Goal: Task Accomplishment & Management: Manage account settings

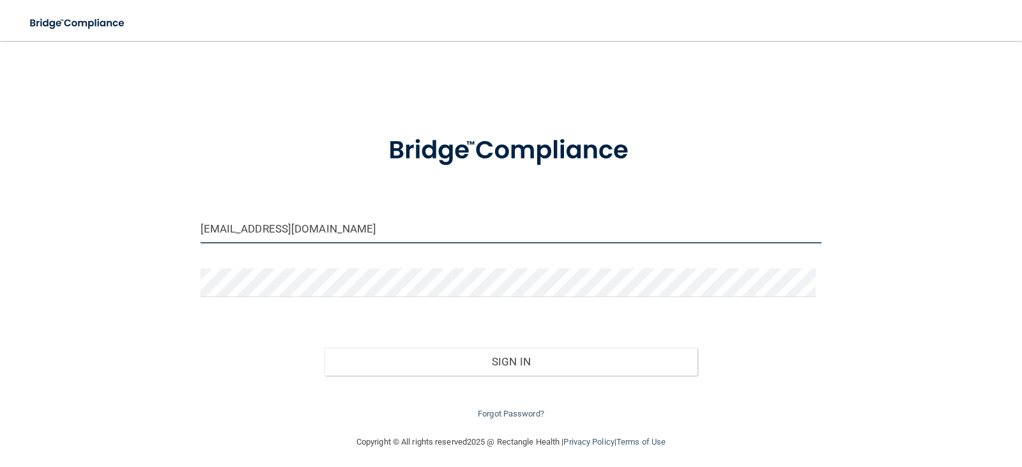
click at [279, 234] on input "[EMAIL_ADDRESS][DOMAIN_NAME]" at bounding box center [511, 229] width 621 height 29
drag, startPoint x: 247, startPoint y: 225, endPoint x: 220, endPoint y: 225, distance: 27.5
click at [220, 225] on input "[EMAIL_ADDRESS][DOMAIN_NAME]" at bounding box center [511, 229] width 621 height 29
type input "[EMAIL_ADDRESS][DOMAIN_NAME]"
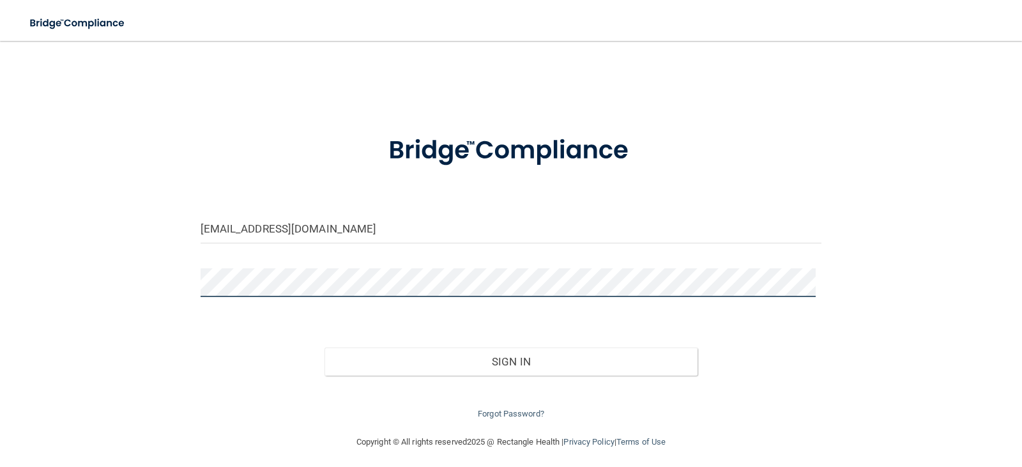
click at [139, 286] on div "[EMAIL_ADDRESS][DOMAIN_NAME] Invalid email/password. You don't have permission …" at bounding box center [511, 238] width 971 height 368
click at [218, 351] on div "Sign In" at bounding box center [511, 349] width 641 height 54
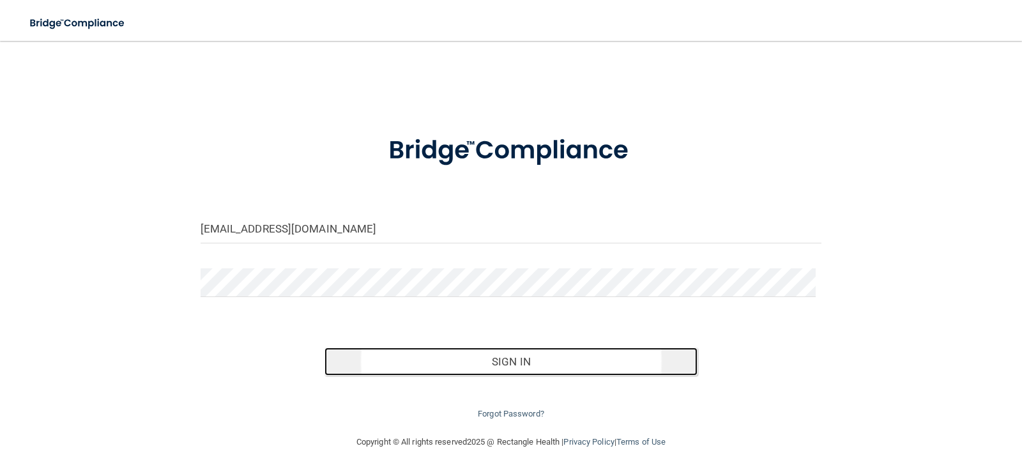
click at [448, 368] on button "Sign In" at bounding box center [510, 361] width 373 height 28
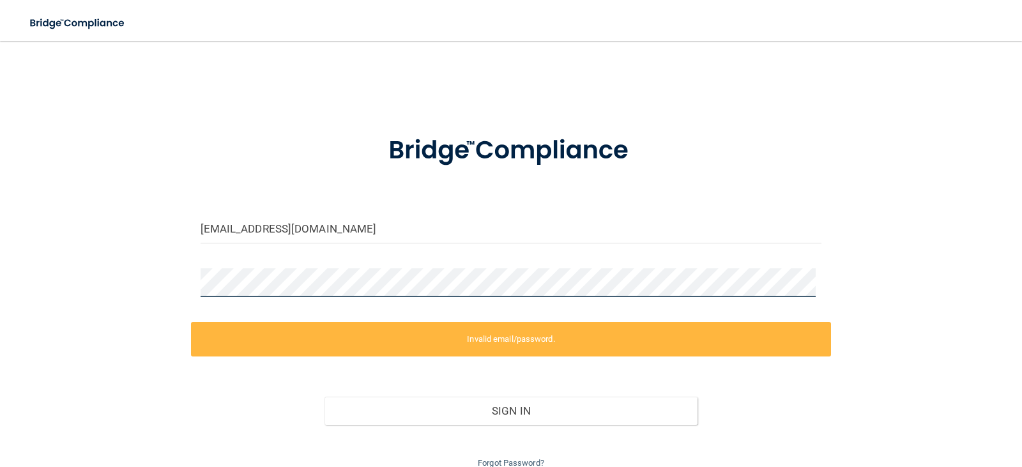
click at [107, 286] on div "[EMAIL_ADDRESS][DOMAIN_NAME] Invalid email/password. You don't have permission …" at bounding box center [511, 262] width 971 height 417
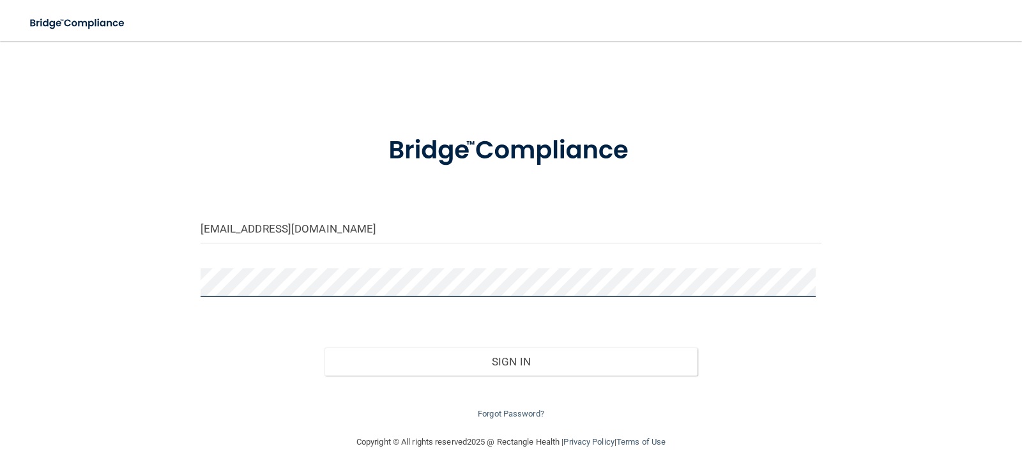
click at [324, 347] on button "Sign In" at bounding box center [510, 361] width 373 height 28
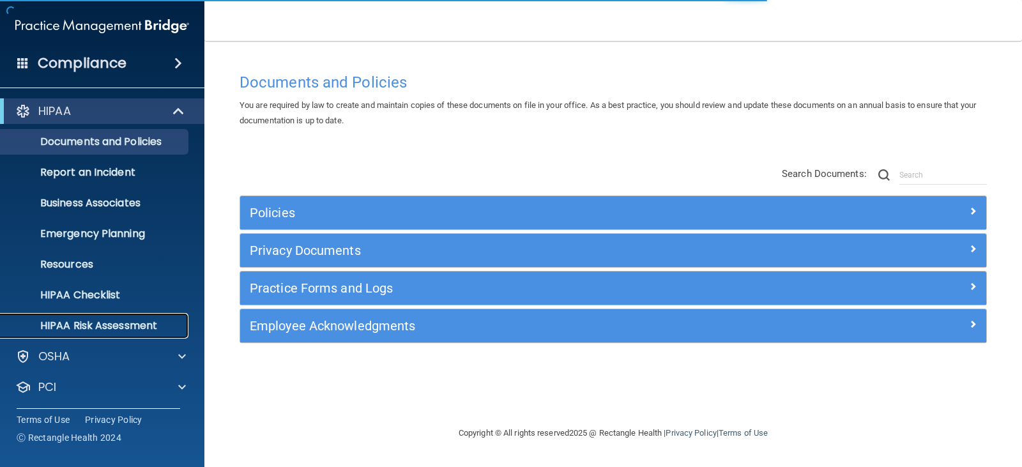
click at [40, 314] on link "HIPAA Risk Assessment" at bounding box center [87, 326] width 201 height 26
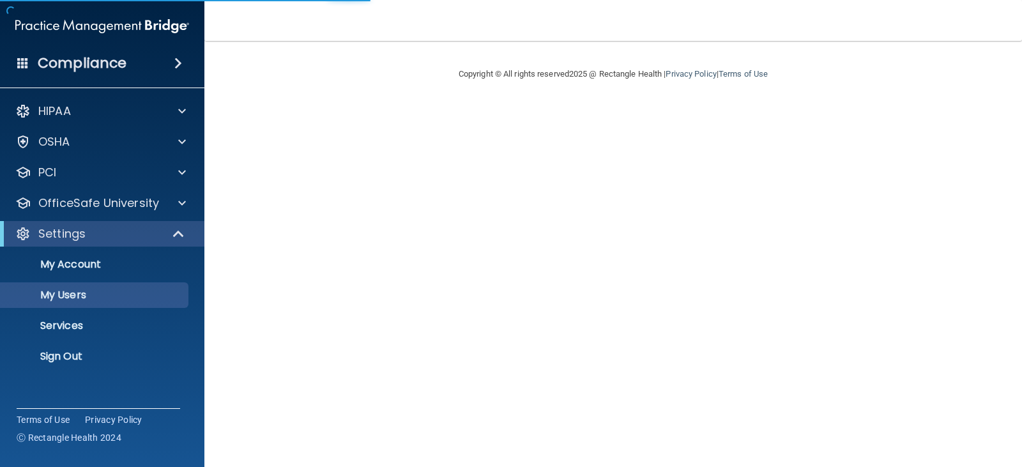
select select "20"
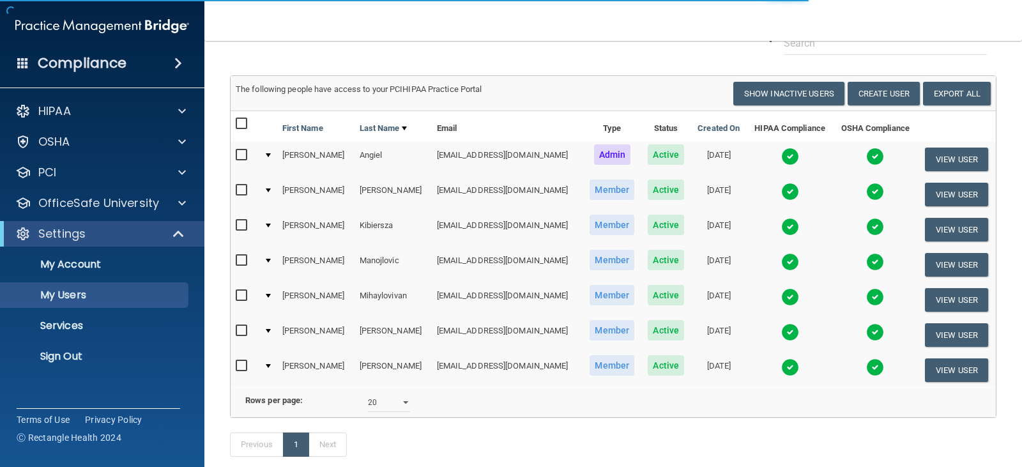
scroll to position [128, 0]
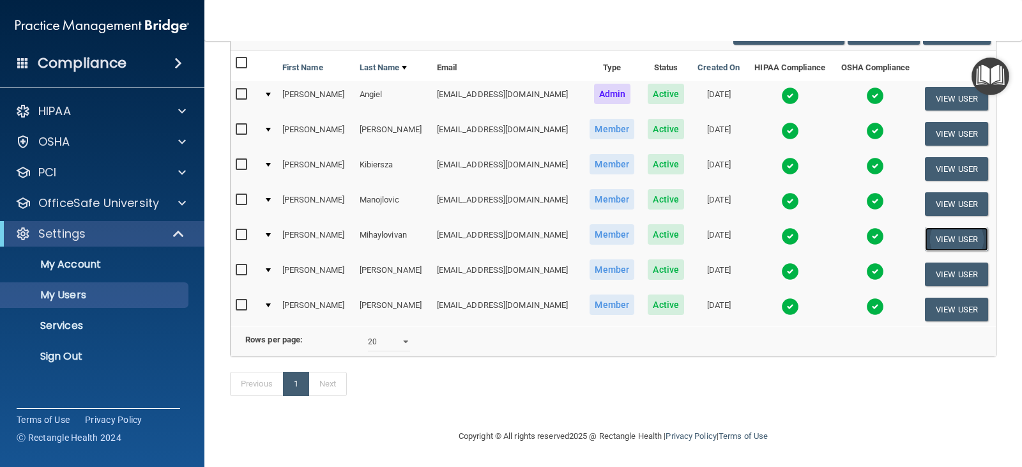
click at [956, 227] on button "View User" at bounding box center [956, 239] width 63 height 24
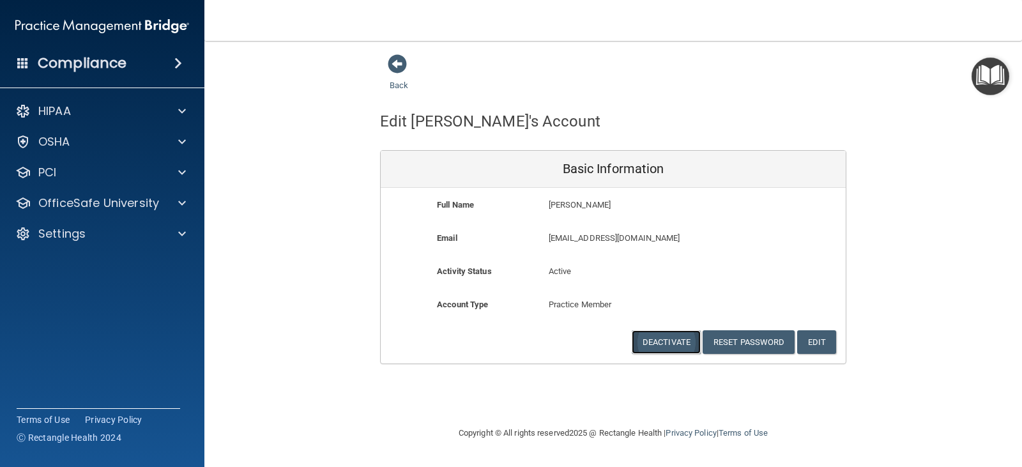
click at [670, 343] on button "Deactivate" at bounding box center [666, 342] width 69 height 24
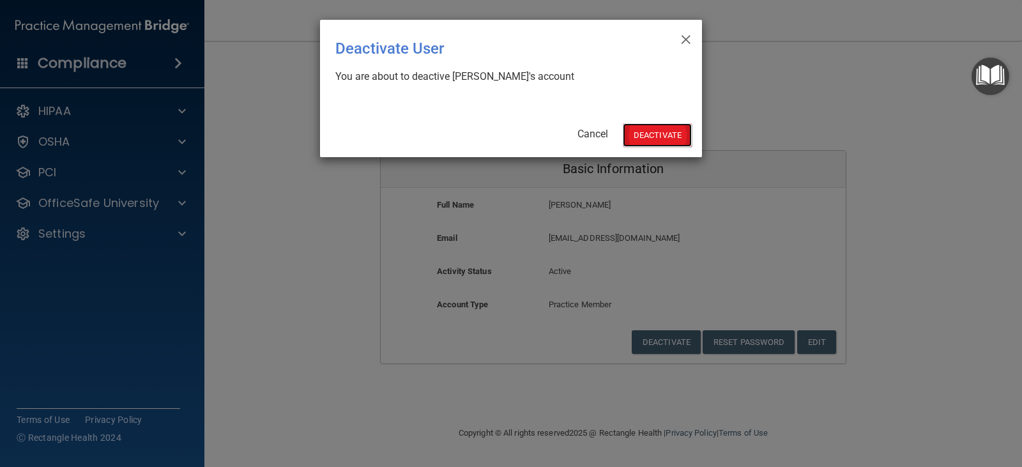
click at [643, 133] on button "Deactivate" at bounding box center [657, 135] width 69 height 24
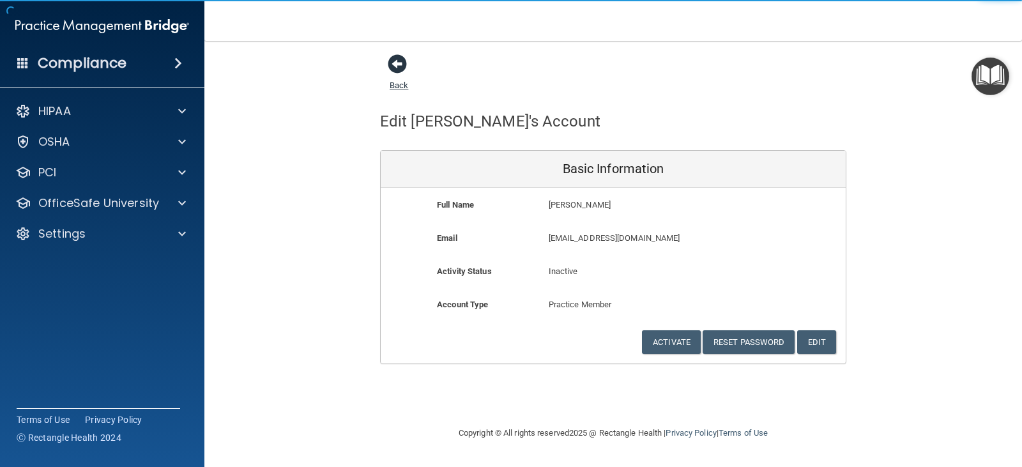
click at [397, 67] on span at bounding box center [397, 63] width 19 height 19
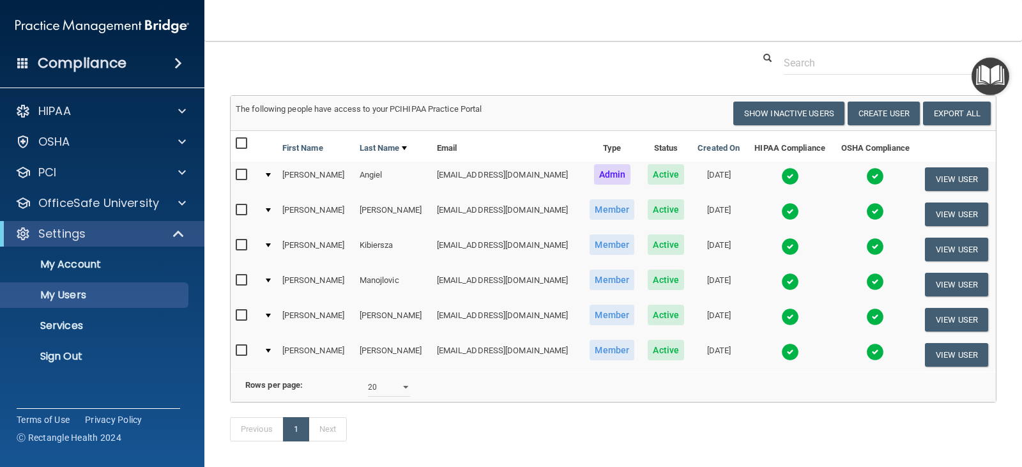
scroll to position [64, 0]
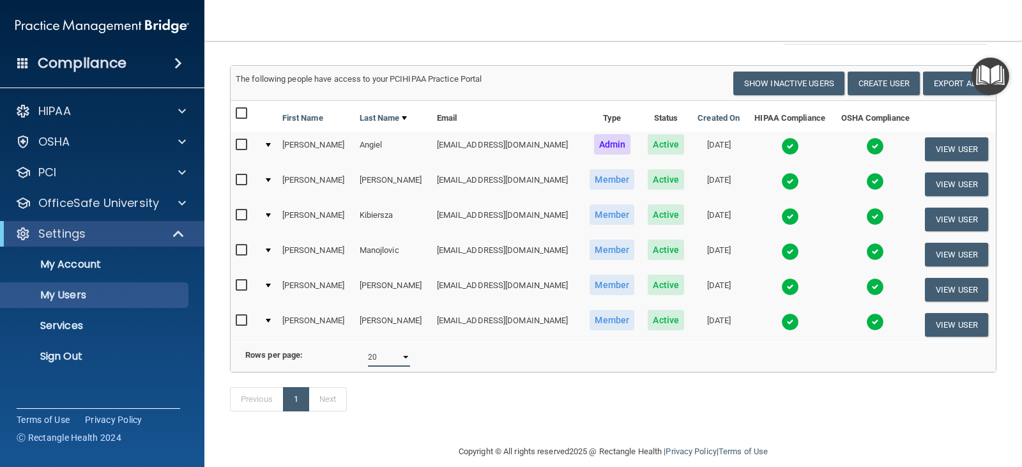
click at [396, 367] on select "10 20 30 40 all" at bounding box center [389, 356] width 42 height 19
select select "6"
click at [368, 357] on select "10 20 30 40 all" at bounding box center [389, 356] width 42 height 19
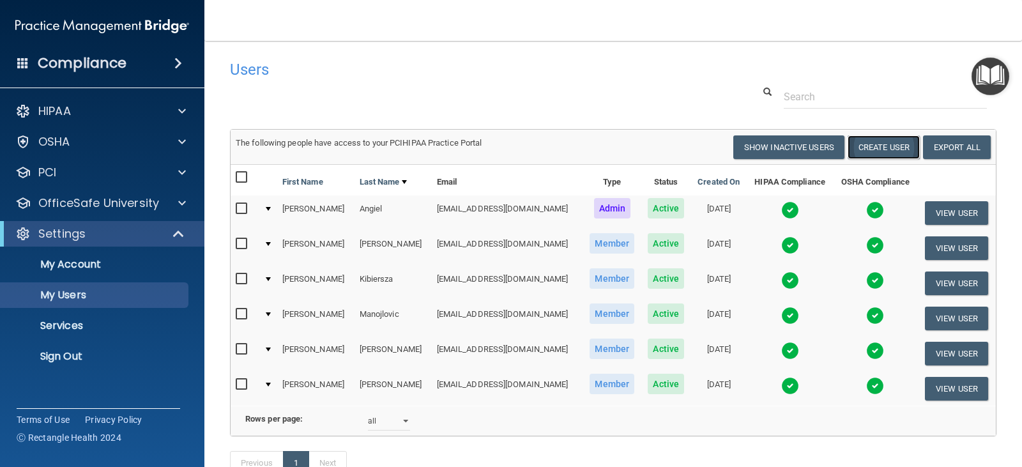
click at [869, 149] on button "Create User" at bounding box center [884, 147] width 72 height 24
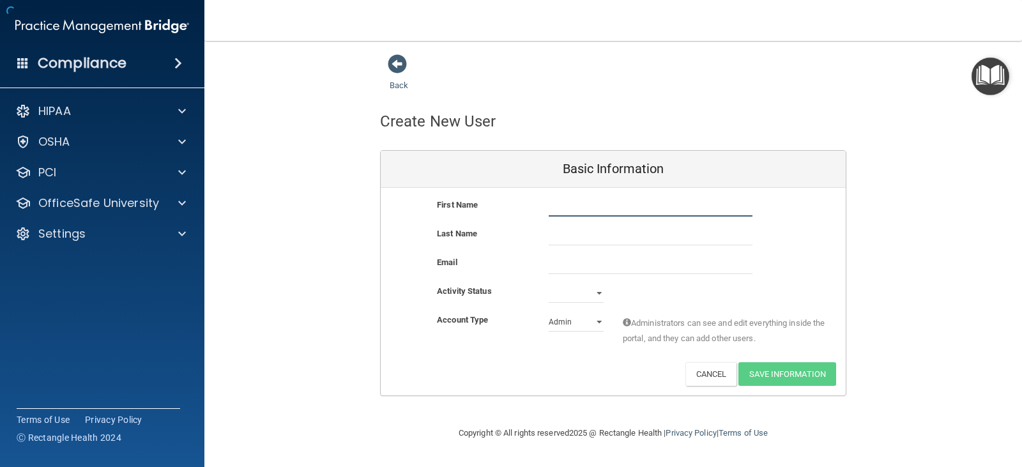
click at [567, 211] on input "text" at bounding box center [651, 206] width 204 height 19
click at [585, 207] on input "text" at bounding box center [651, 206] width 204 height 19
paste input "Galina"
type input "Galina"
click at [614, 241] on input "text" at bounding box center [651, 235] width 204 height 19
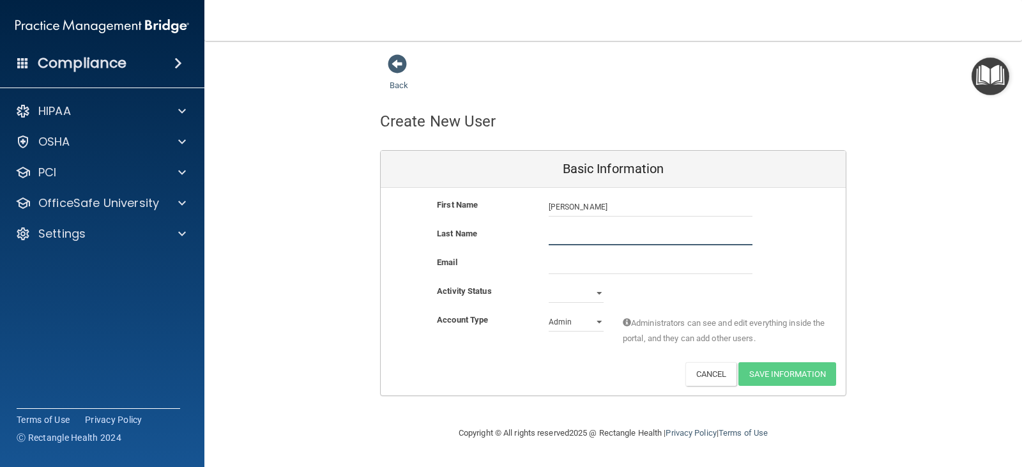
paste input "Railean"
type input "Railean"
click at [601, 260] on input "email" at bounding box center [651, 264] width 204 height 19
click at [614, 259] on input "email" at bounding box center [651, 264] width 204 height 19
paste input "galinarailean@live.com"
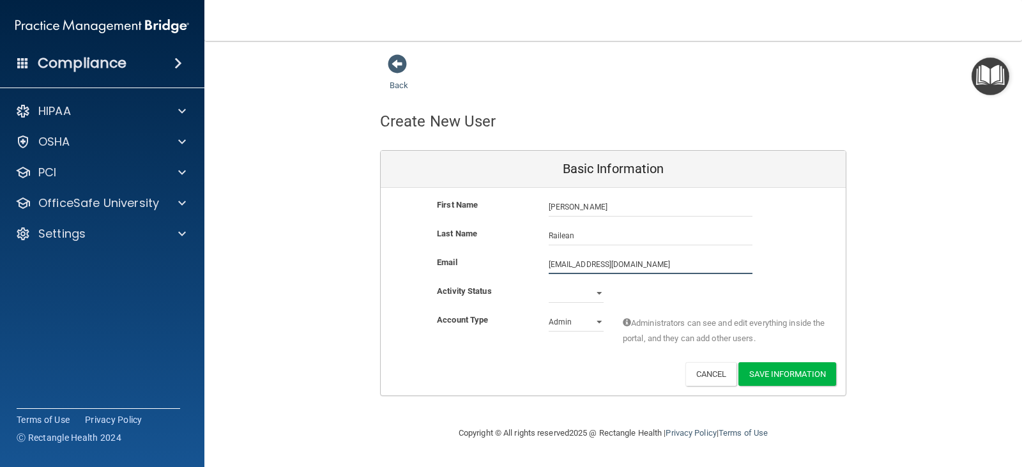
type input "galinarailean@live.com"
click at [593, 293] on select "Active Inactive" at bounding box center [576, 293] width 55 height 19
select select "active"
click at [549, 284] on select "Active Inactive" at bounding box center [576, 293] width 55 height 19
click at [576, 324] on select "Admin Member" at bounding box center [576, 321] width 55 height 19
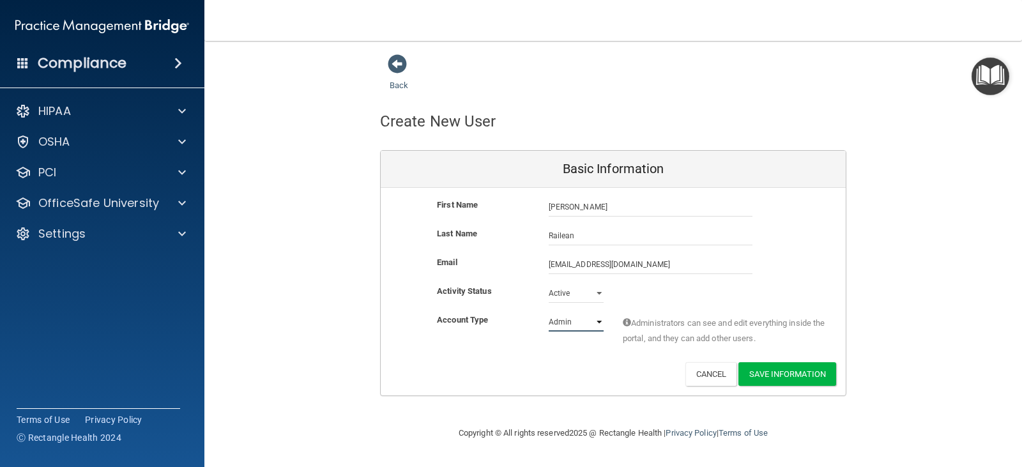
select select "practice_member"
click at [549, 312] on select "Admin Member" at bounding box center [576, 321] width 55 height 19
click at [508, 360] on div "Account Type Practice Member Admin Member Financial Institution Business Associ…" at bounding box center [613, 337] width 465 height 50
click at [774, 374] on button "Save Information" at bounding box center [787, 374] width 98 height 24
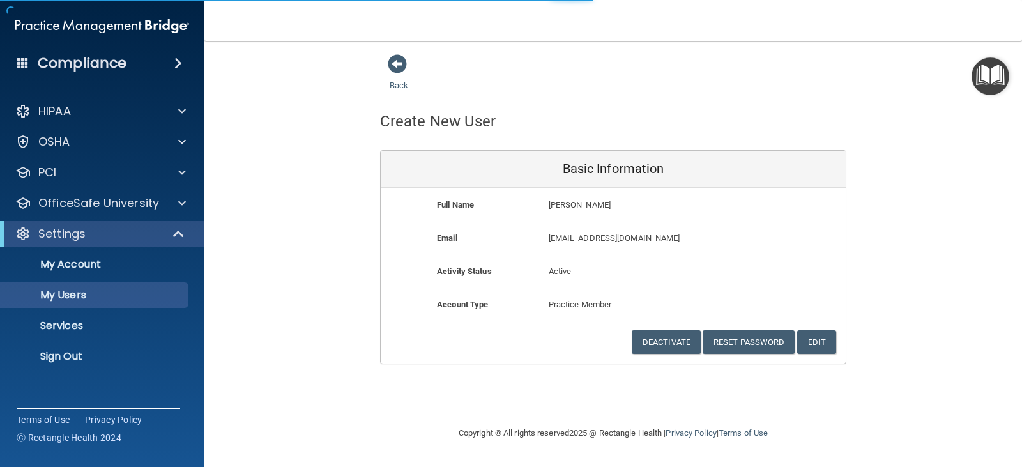
select select "20"
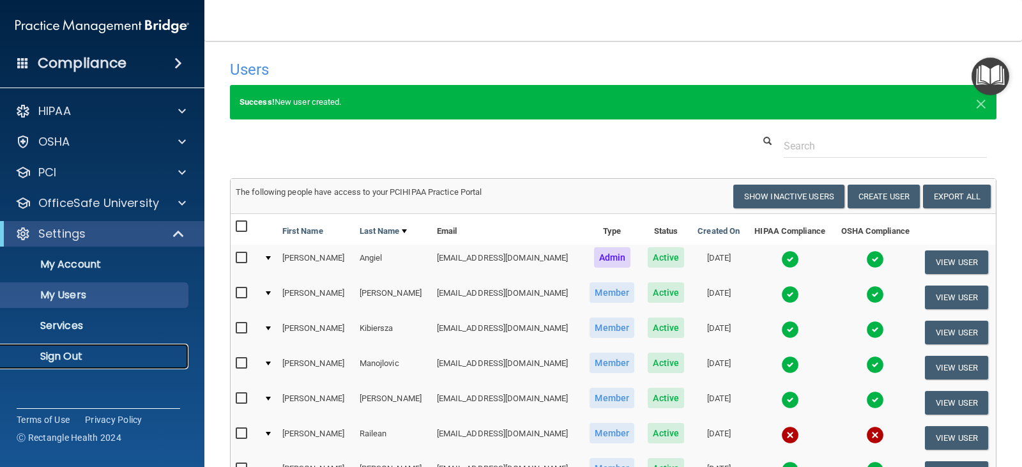
click at [71, 356] on p "Sign Out" at bounding box center [95, 356] width 174 height 13
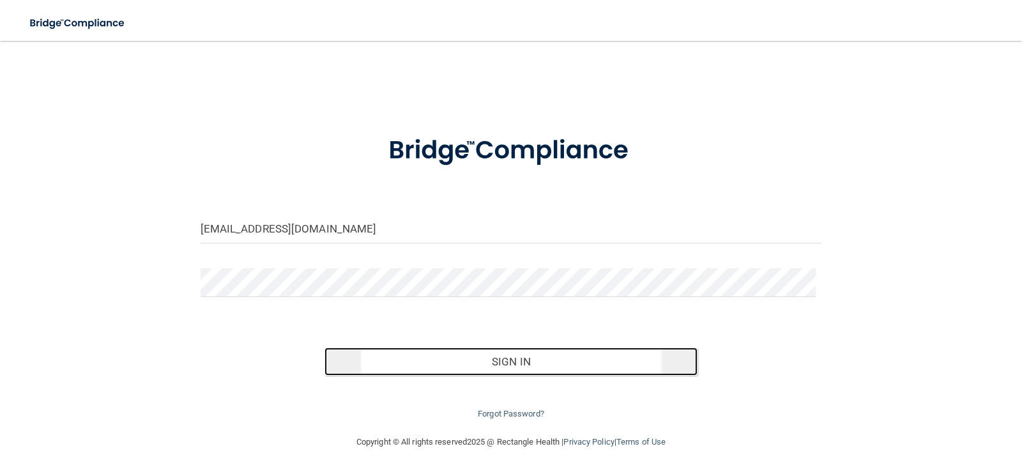
click at [499, 358] on button "Sign In" at bounding box center [510, 361] width 373 height 28
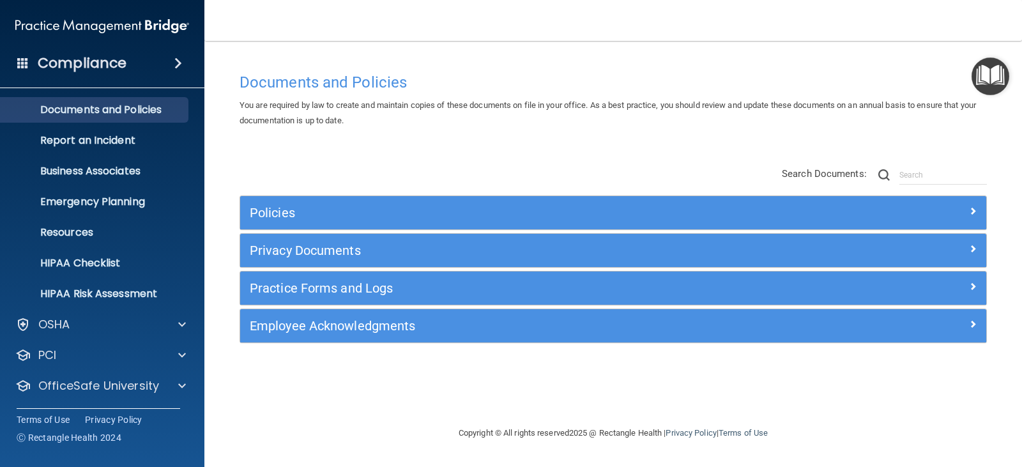
scroll to position [63, 0]
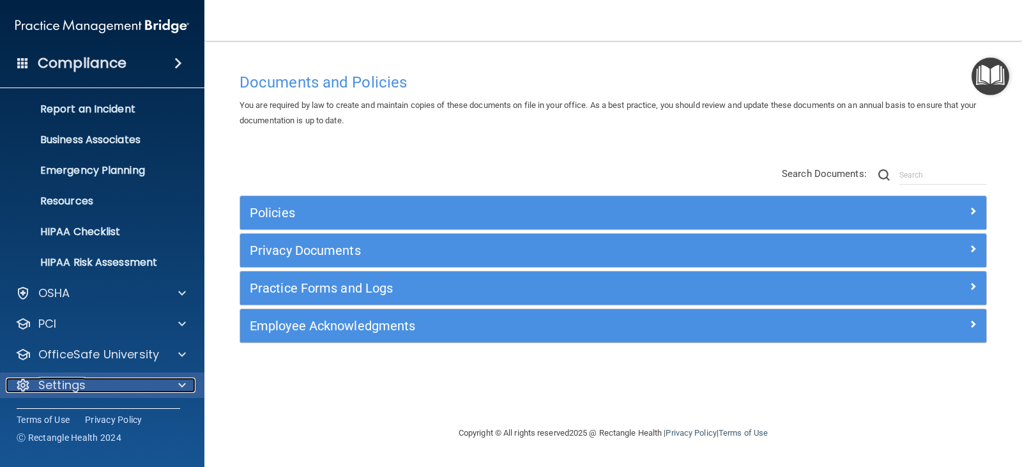
click at [72, 385] on p "Settings" at bounding box center [61, 384] width 47 height 15
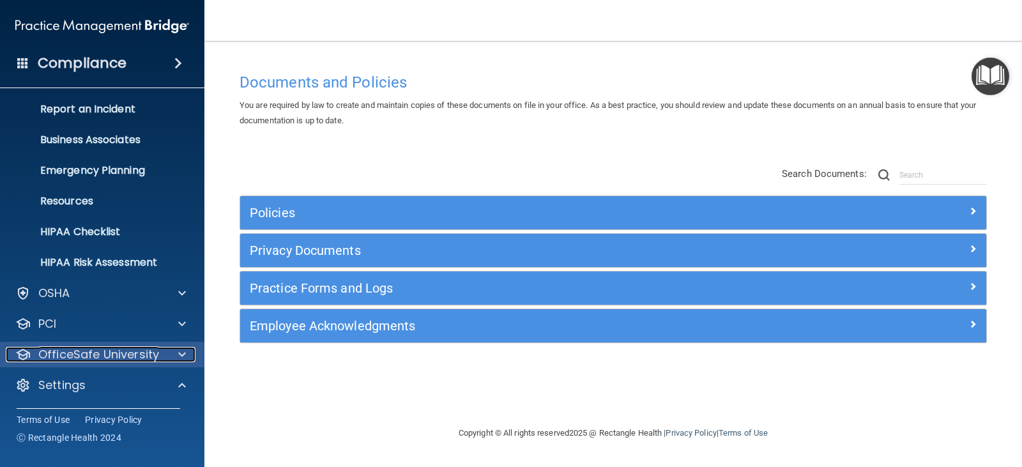
click at [112, 349] on p "OfficeSafe University" at bounding box center [98, 354] width 121 height 15
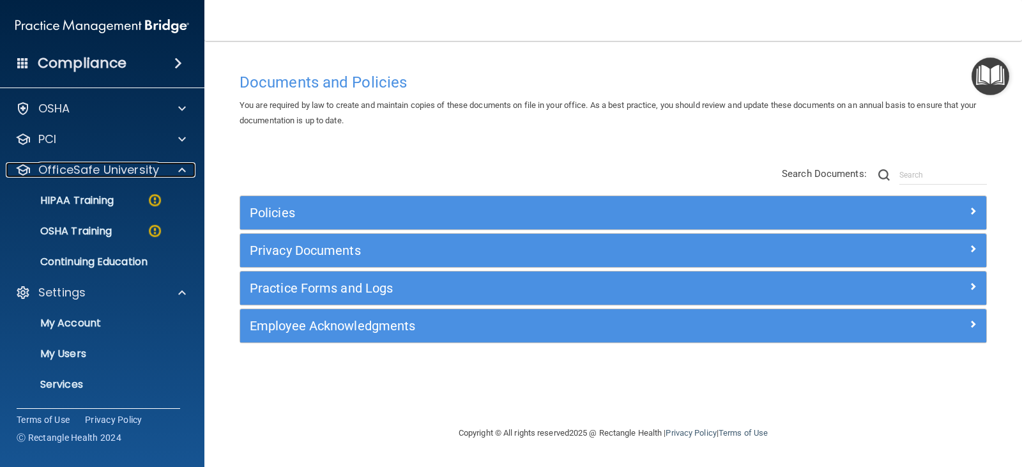
scroll to position [255, 0]
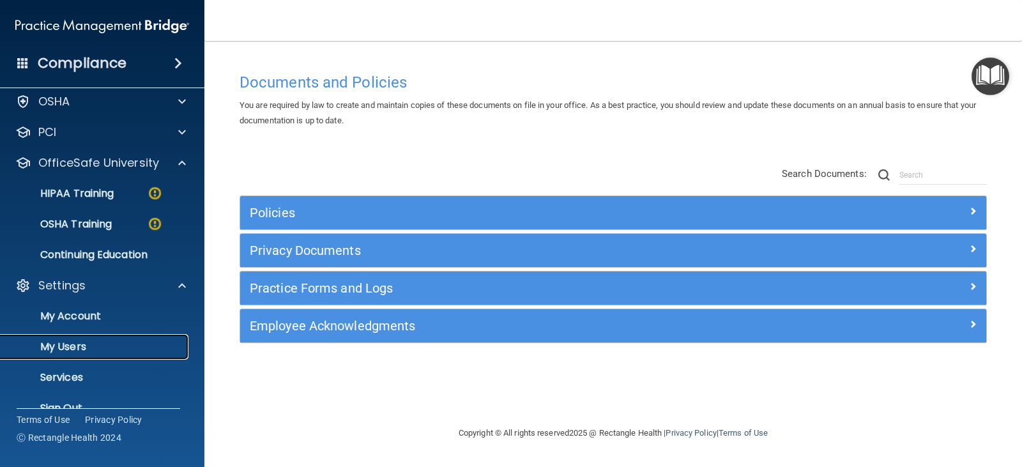
click at [57, 347] on p "My Users" at bounding box center [95, 346] width 174 height 13
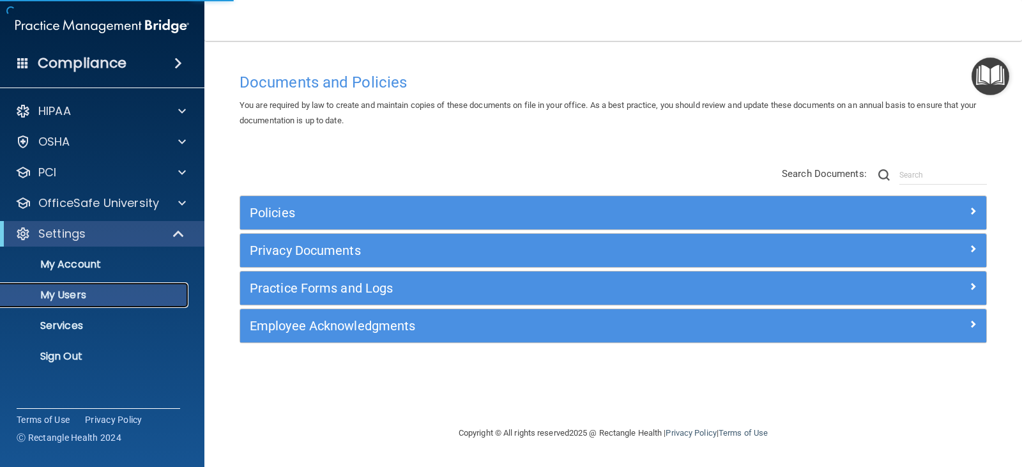
select select "20"
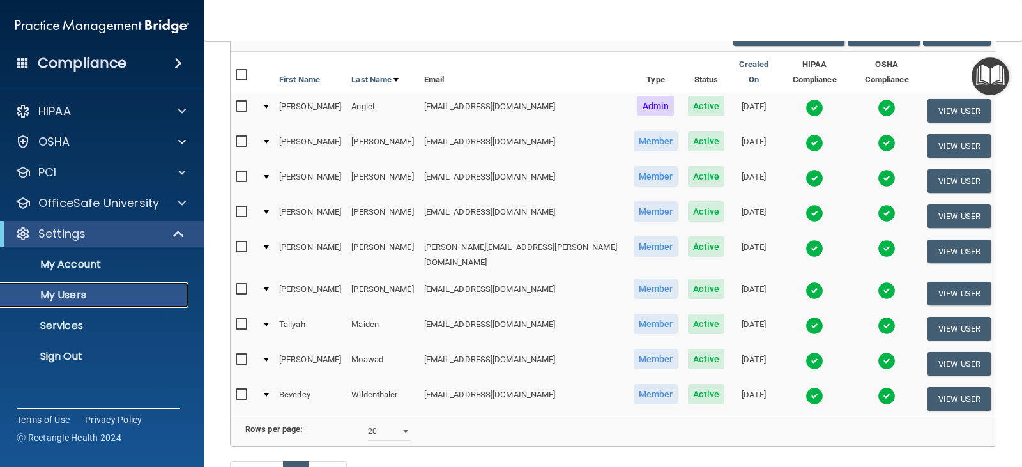
scroll to position [128, 0]
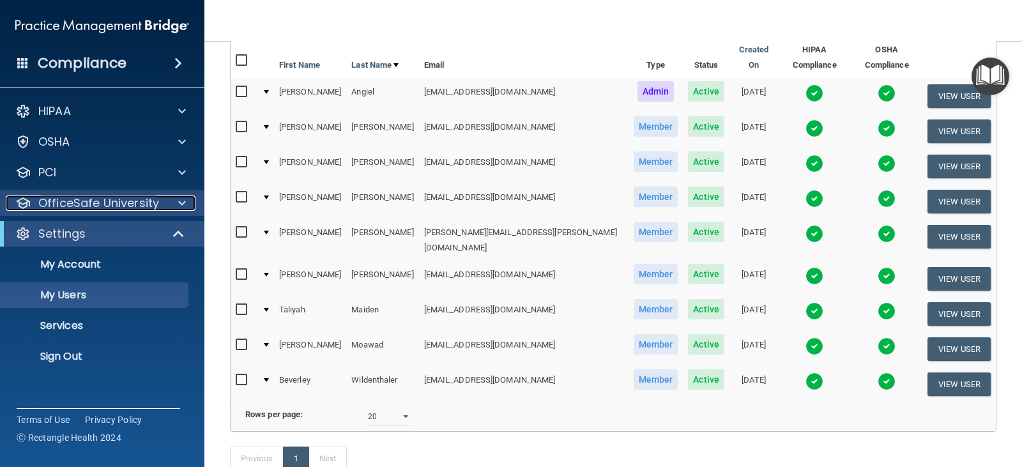
click at [63, 202] on p "OfficeSafe University" at bounding box center [98, 202] width 121 height 15
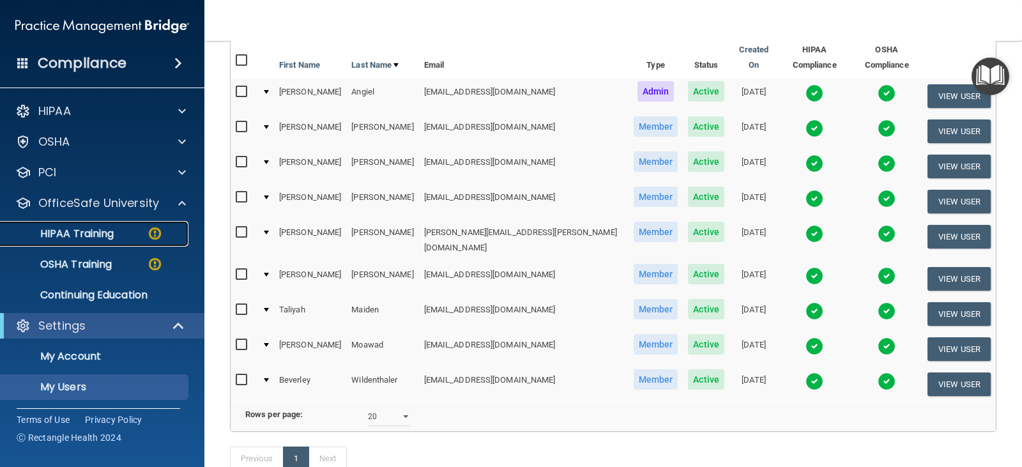
click at [97, 232] on p "HIPAA Training" at bounding box center [60, 233] width 105 height 13
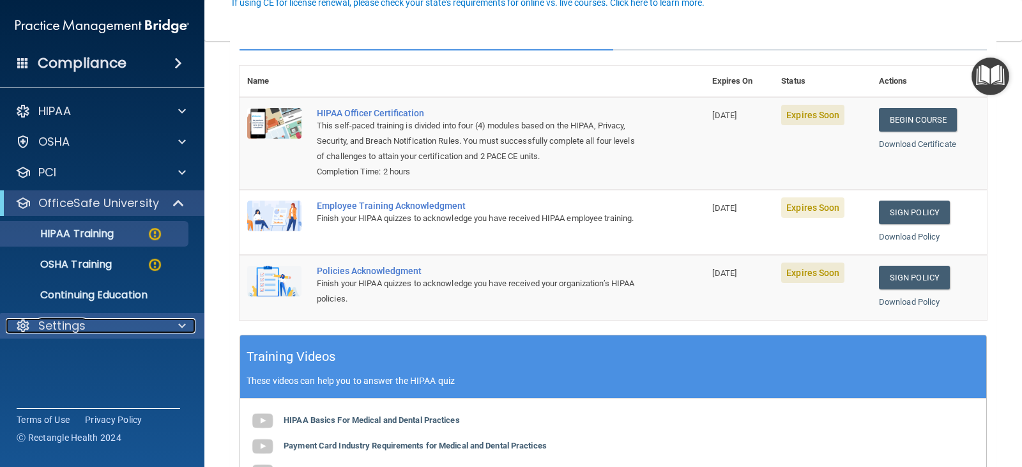
click at [61, 332] on p "Settings" at bounding box center [61, 325] width 47 height 15
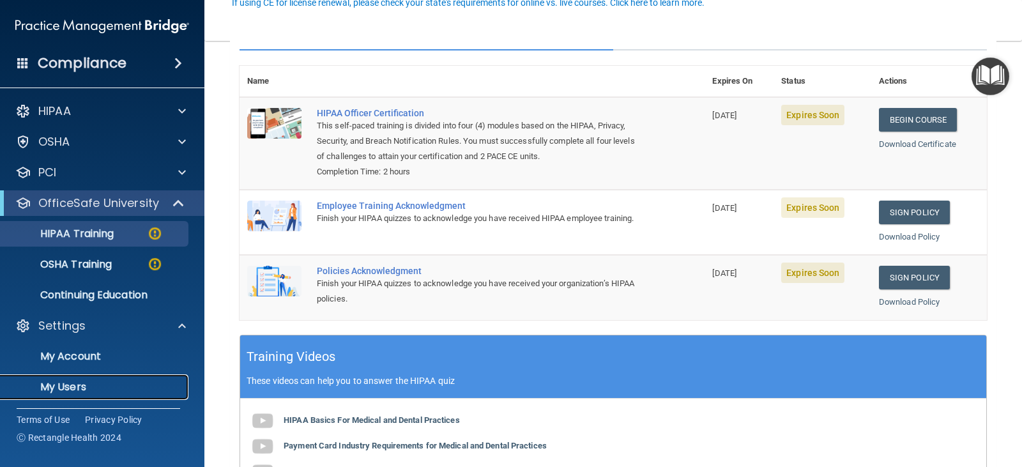
click at [67, 385] on p "My Users" at bounding box center [95, 387] width 174 height 13
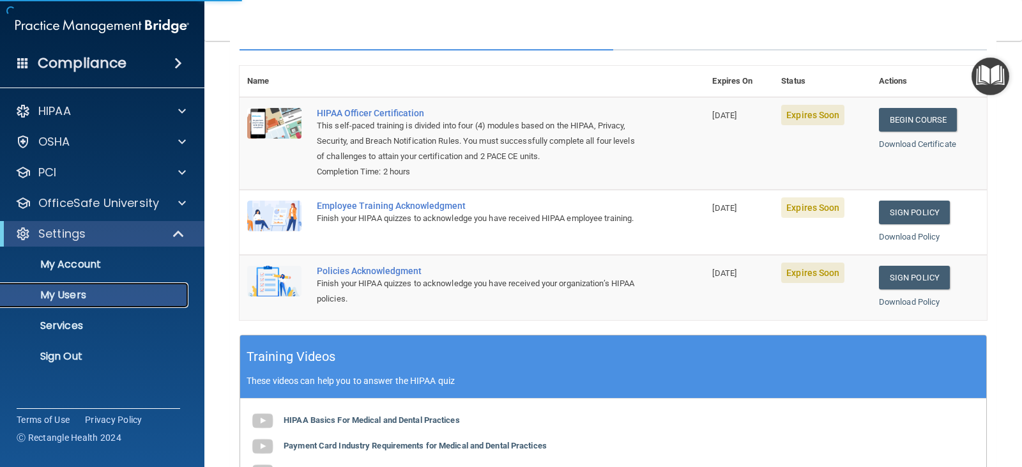
select select "20"
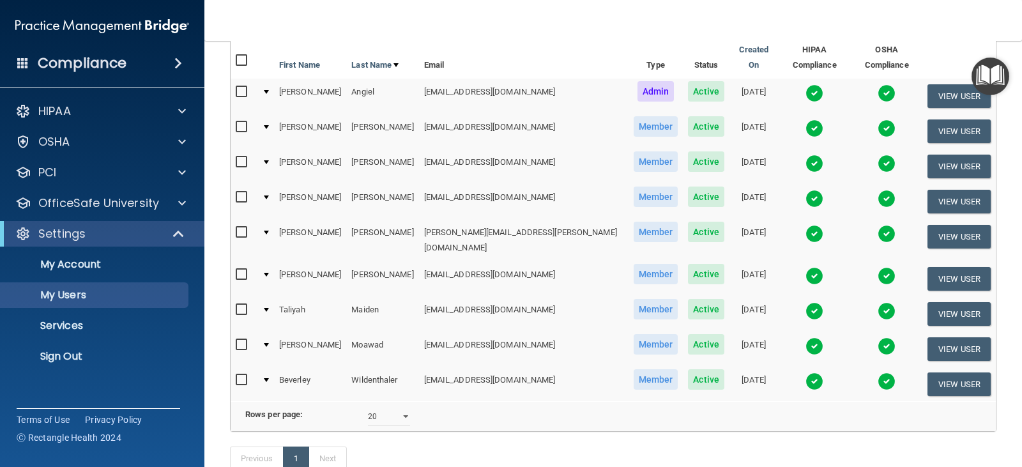
click at [296, 224] on td "Kimberley" at bounding box center [310, 240] width 72 height 42
click at [966, 225] on button "View User" at bounding box center [958, 237] width 63 height 24
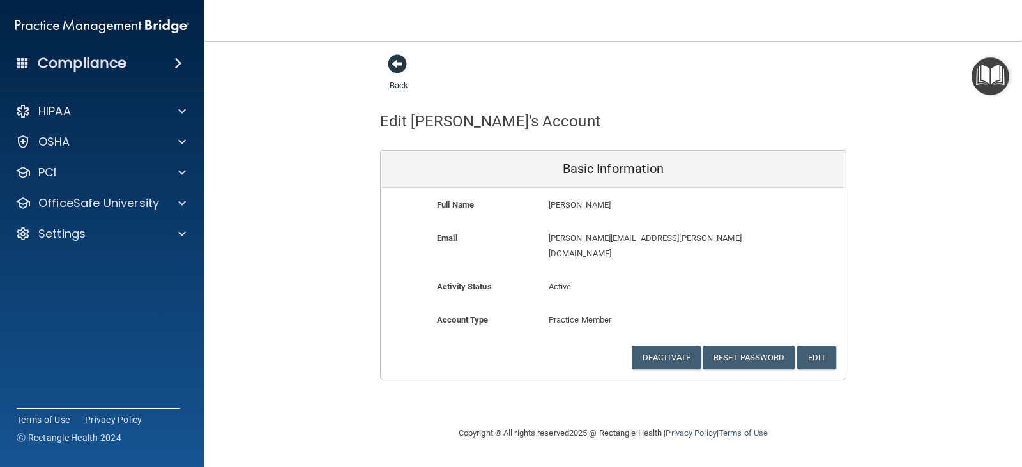
click at [403, 66] on span at bounding box center [397, 63] width 19 height 19
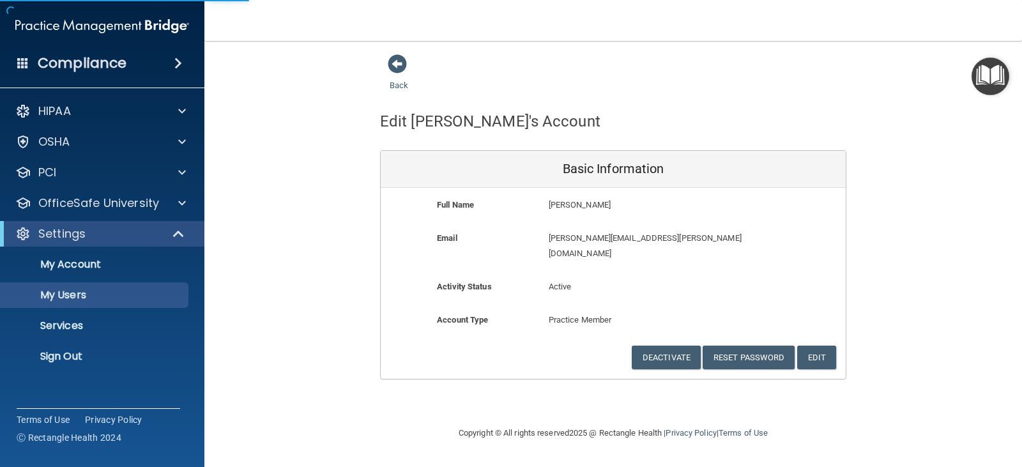
select select "20"
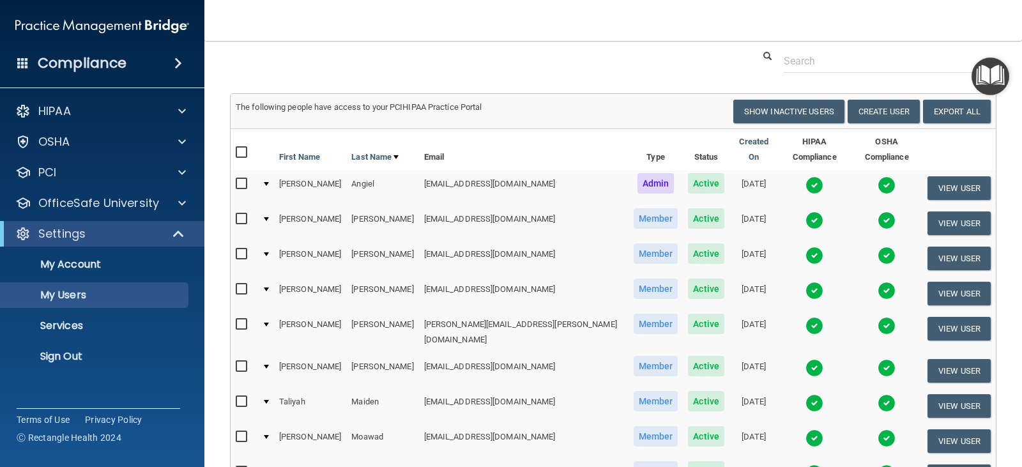
scroll to position [64, 0]
